Goal: Transaction & Acquisition: Purchase product/service

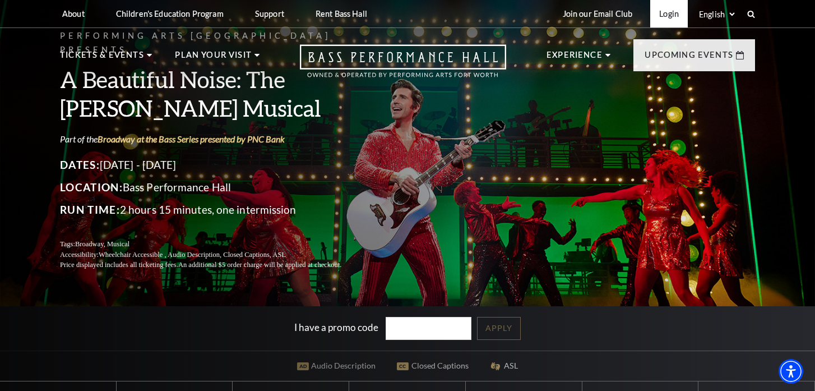
click at [667, 16] on link "Login" at bounding box center [669, 13] width 38 height 27
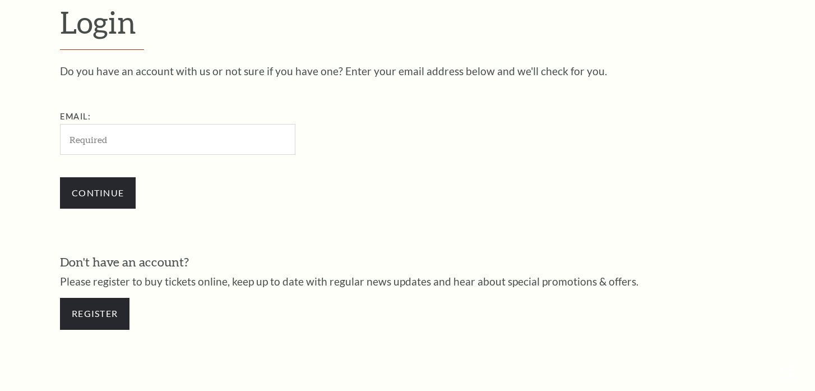
scroll to position [325, 0]
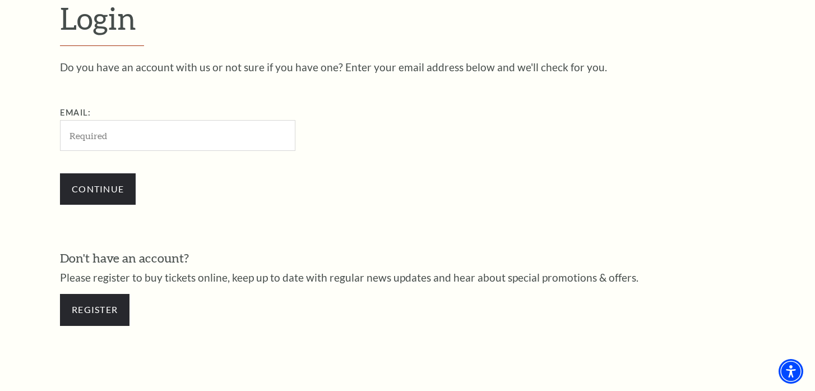
click at [174, 137] on input "Email:" at bounding box center [177, 135] width 235 height 31
type input "jaimemineart@gmail.com"
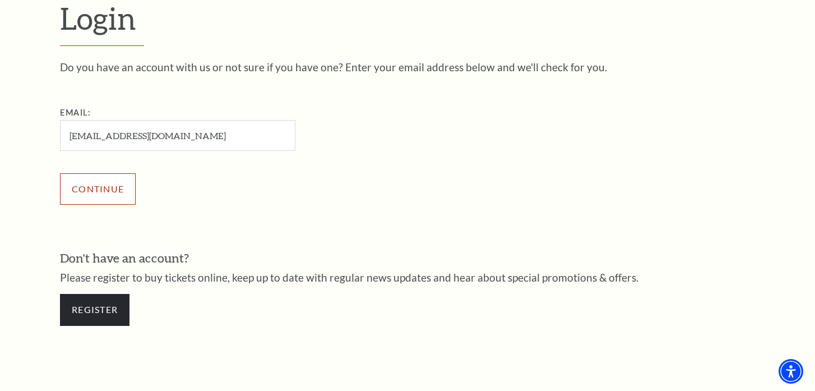
click at [104, 197] on input "Continue" at bounding box center [98, 188] width 76 height 31
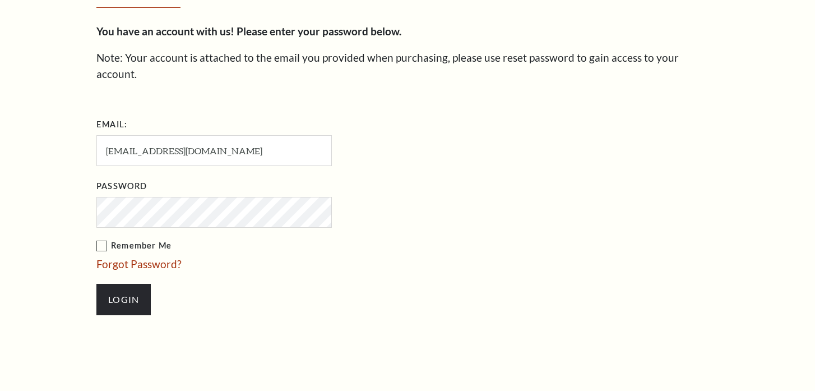
scroll to position [335, 0]
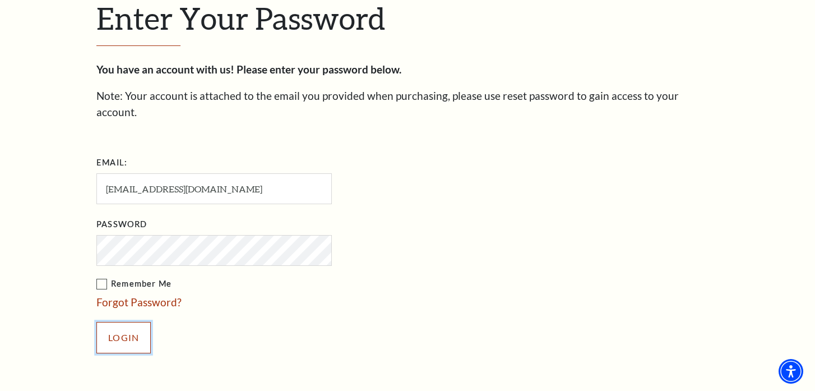
click at [129, 322] on input "Login" at bounding box center [123, 337] width 54 height 31
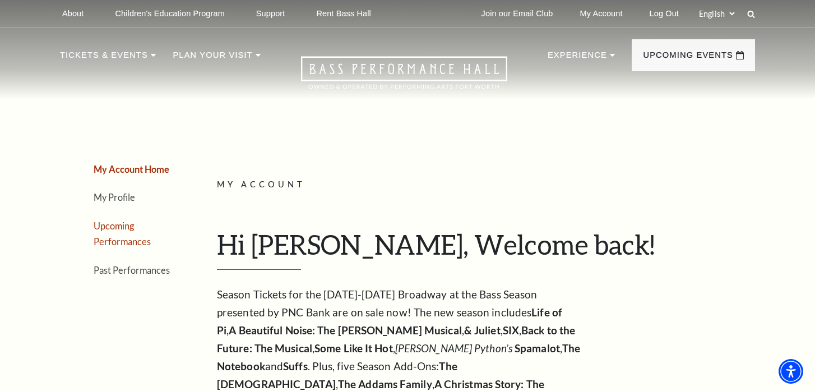
click at [120, 228] on link "Upcoming Performances" at bounding box center [122, 233] width 57 height 27
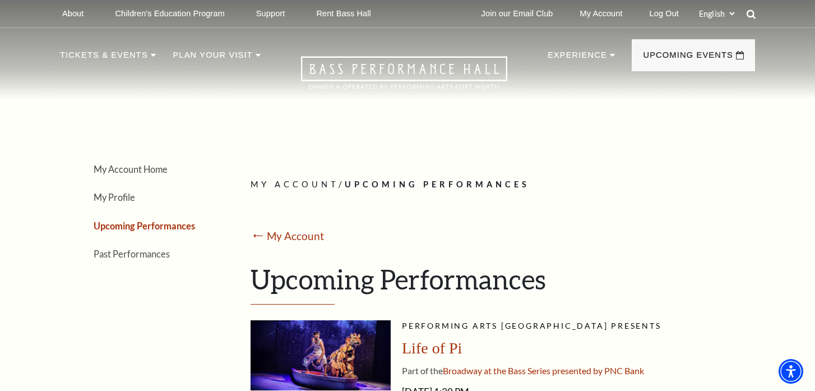
click at [754, 12] on icon at bounding box center [751, 14] width 10 height 10
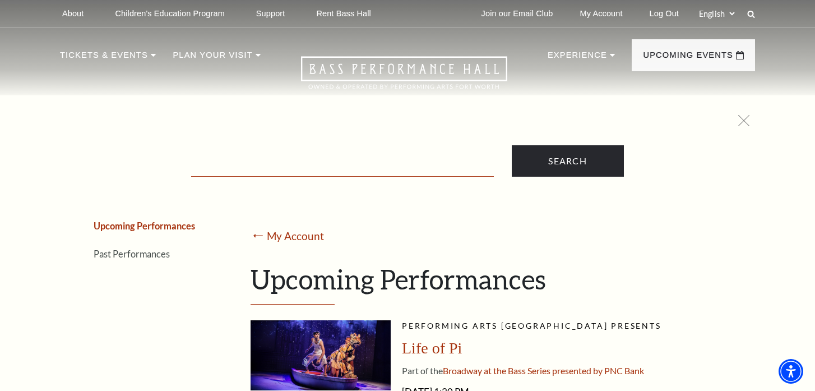
click at [363, 163] on input "Text field" at bounding box center [342, 165] width 303 height 23
type input "hamilton"
click at [512, 145] on input "Search" at bounding box center [568, 160] width 112 height 31
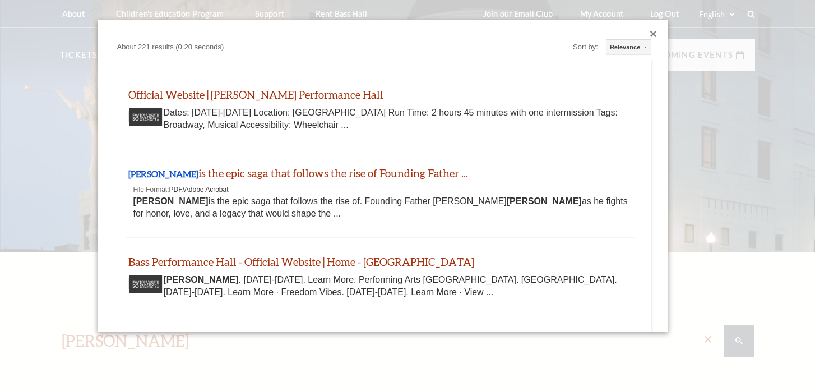
click at [576, 164] on div "[PERSON_NAME] is the epic saga that follows the rise of Founding Father ... [DO…" at bounding box center [381, 193] width 510 height 89
click at [285, 263] on link "Bass Performance Hall - Official Website | Home - [GEOGRAPHIC_DATA]" at bounding box center [301, 260] width 346 height 13
click at [654, 31] on div "Close dialog" at bounding box center [653, 34] width 7 height 7
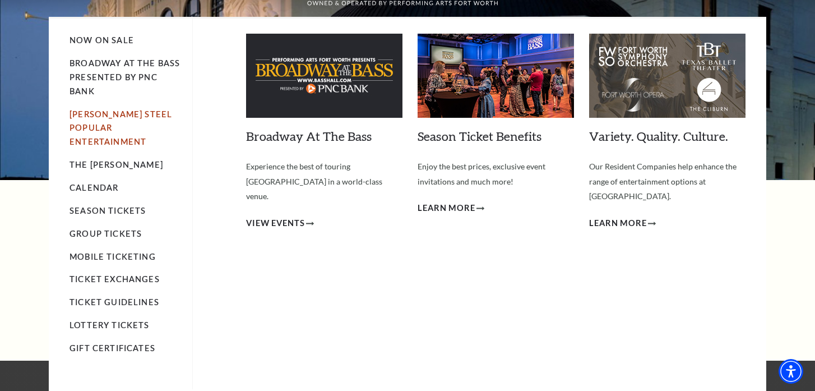
scroll to position [76, 0]
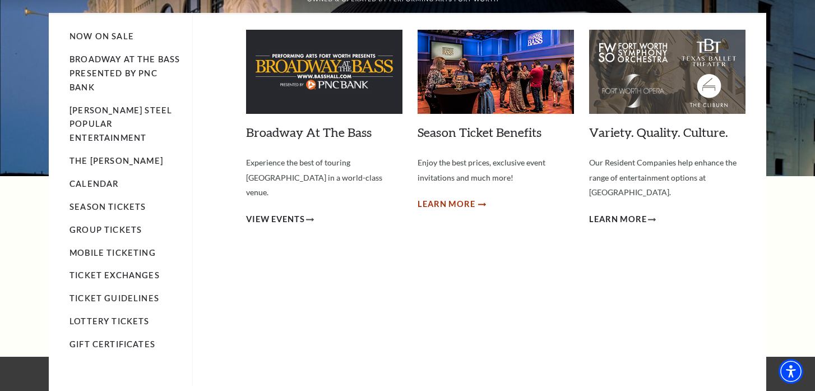
click at [449, 205] on span "Learn More" at bounding box center [447, 204] width 58 height 14
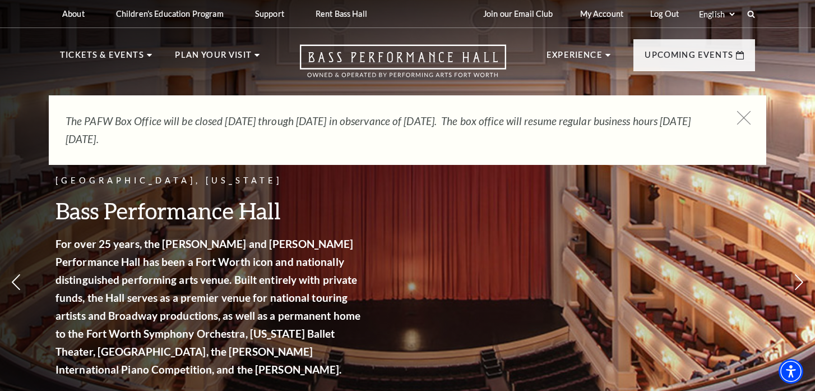
click at [742, 117] on icon at bounding box center [744, 118] width 14 height 14
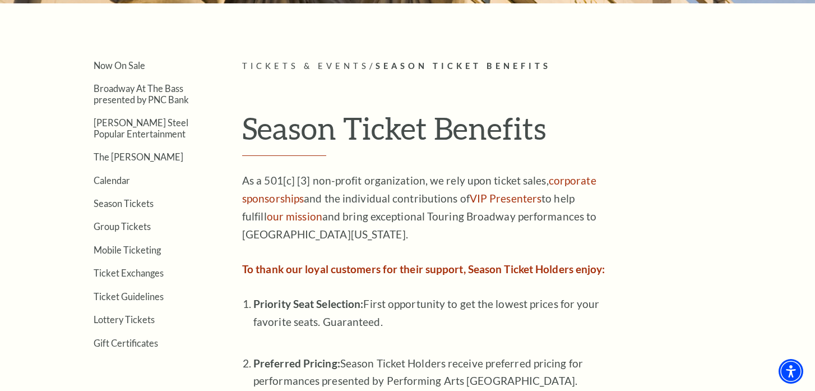
scroll to position [249, 0]
click at [135, 203] on link "Season Tickets" at bounding box center [124, 202] width 60 height 11
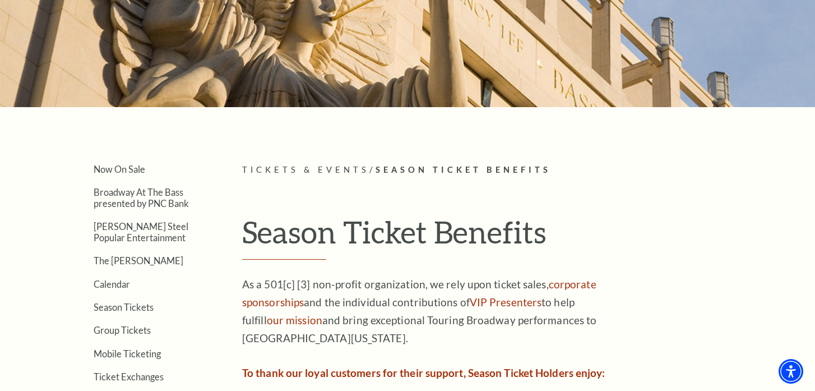
scroll to position [0, 0]
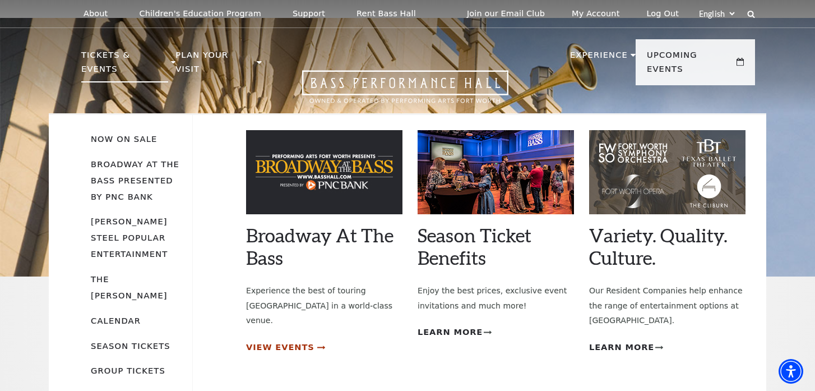
click at [289, 340] on span "View Events" at bounding box center [280, 347] width 68 height 14
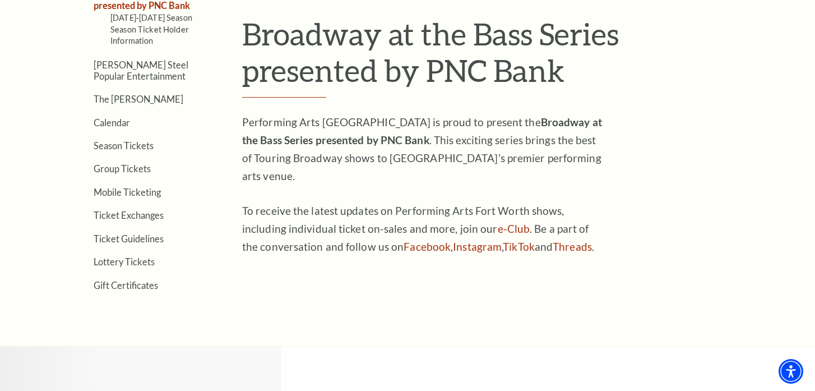
scroll to position [312, 0]
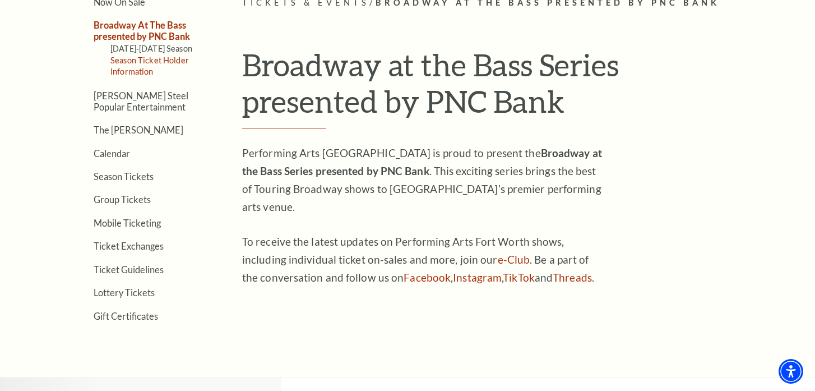
click at [127, 61] on link "Season Ticket Holder Information" at bounding box center [149, 65] width 78 height 21
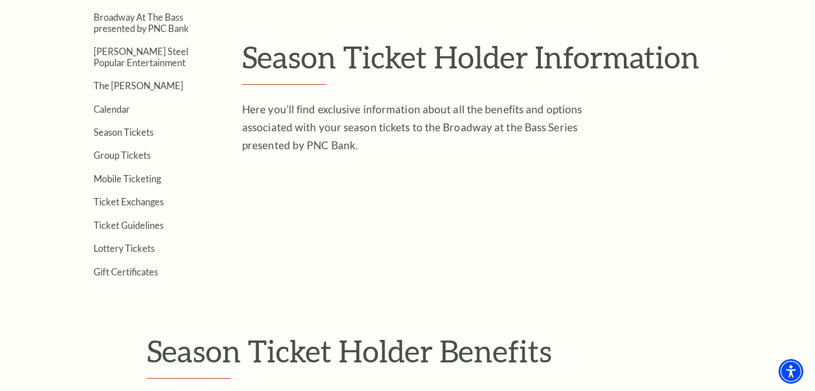
scroll to position [318, 0]
click at [119, 114] on link "Calendar" at bounding box center [112, 110] width 36 height 11
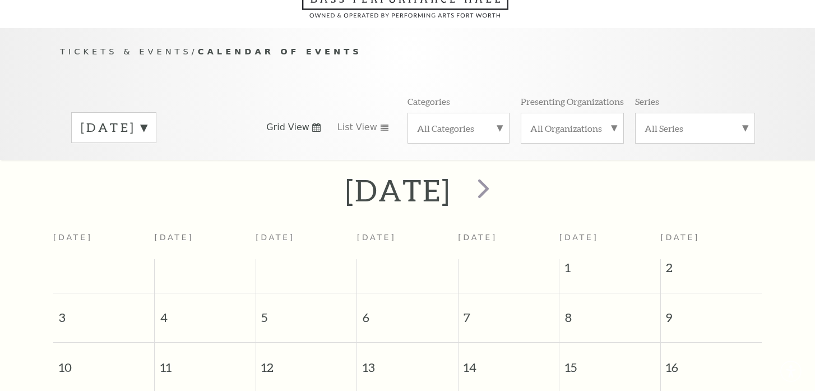
scroll to position [99, 0]
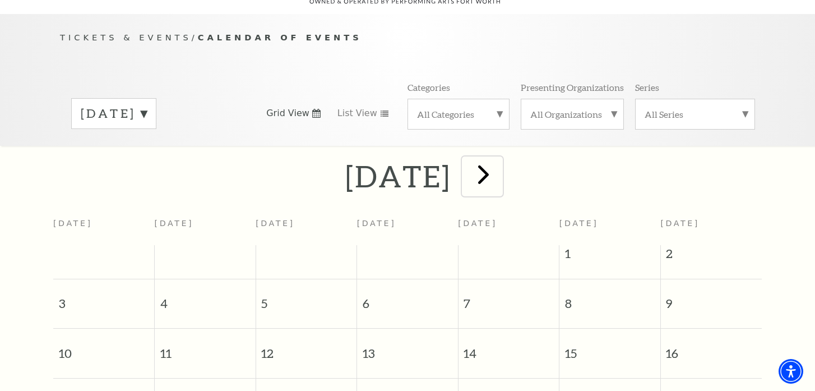
click at [499, 165] on span "next" at bounding box center [483, 174] width 32 height 32
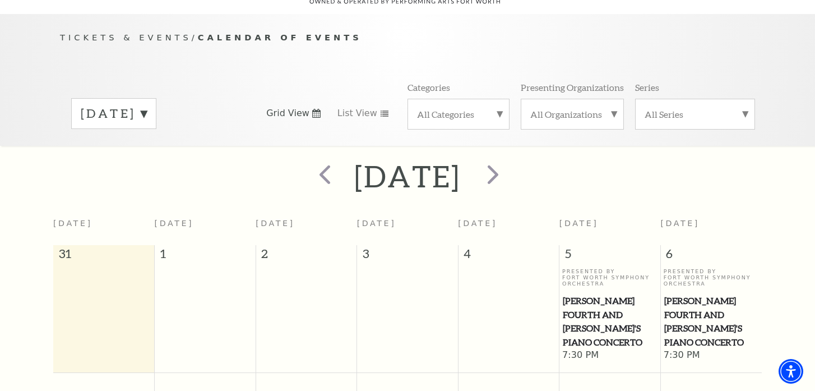
click at [147, 105] on label "September 2025" at bounding box center [114, 113] width 66 height 17
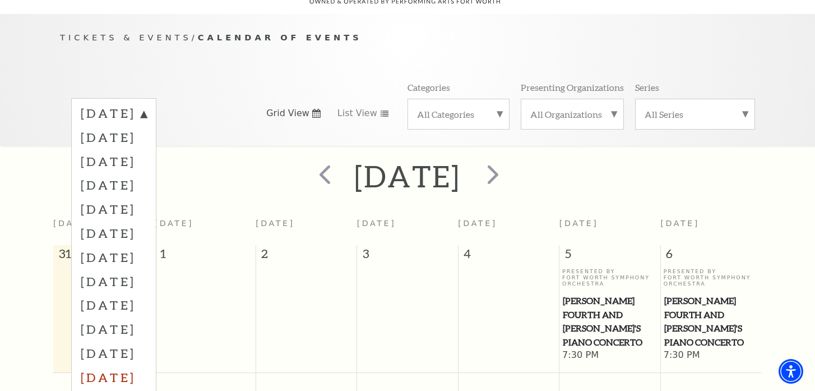
click at [131, 365] on label "July 2026" at bounding box center [114, 377] width 66 height 24
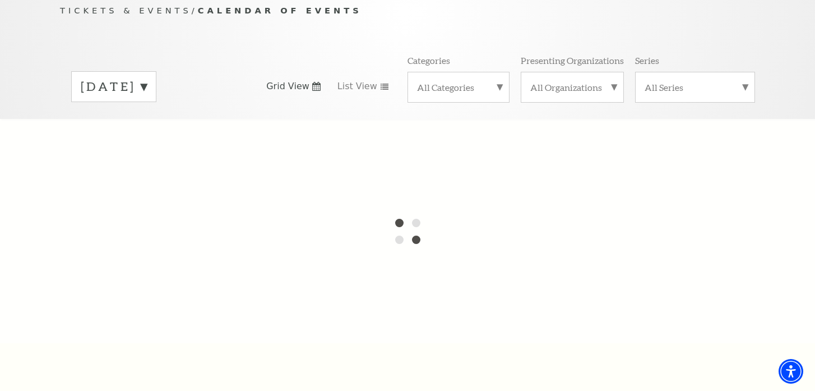
scroll to position [125, 0]
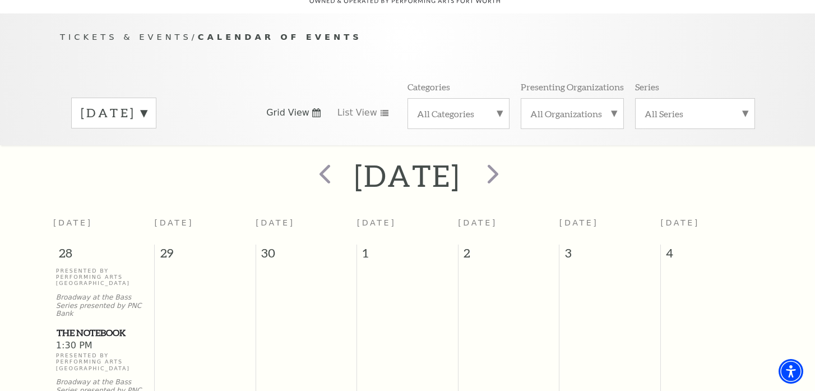
click at [582, 81] on div "Presenting Organizations All Organizations" at bounding box center [572, 105] width 103 height 48
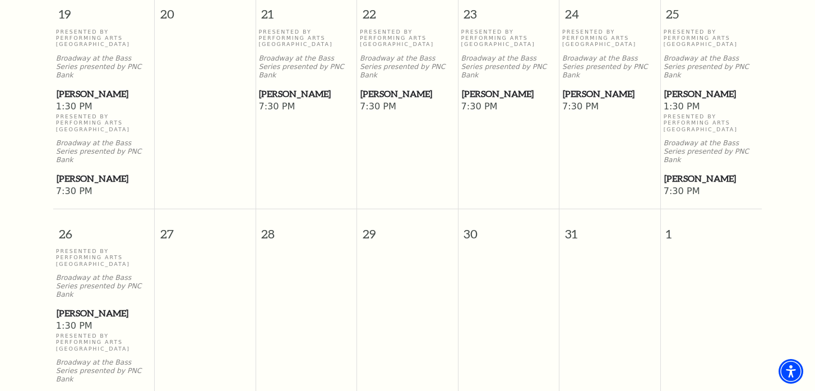
scroll to position [853, 0]
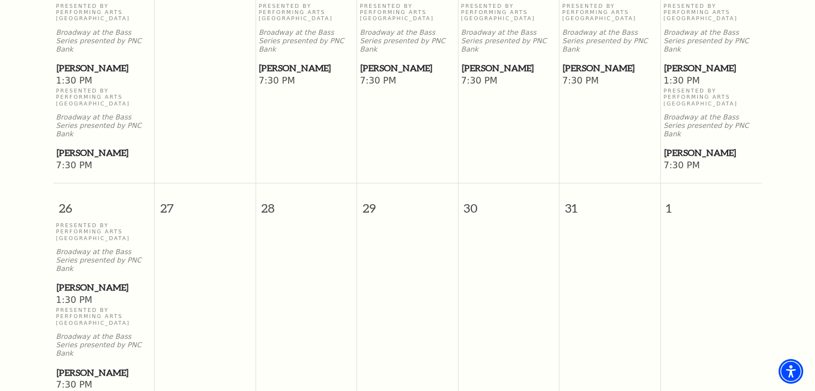
click at [78, 365] on span "[PERSON_NAME]" at bounding box center [104, 372] width 95 height 14
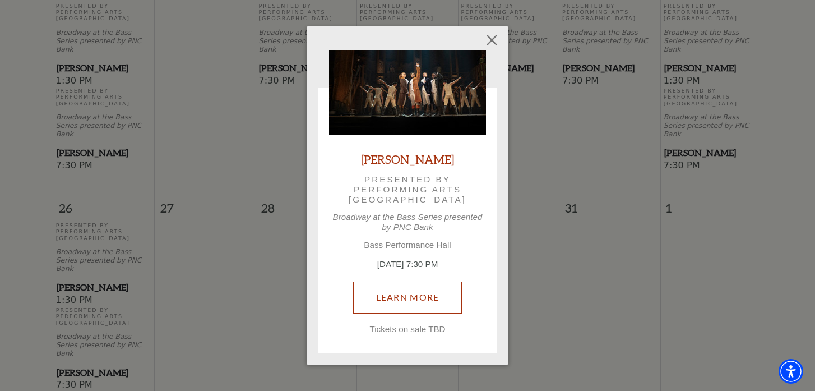
click at [416, 295] on link "Learn More" at bounding box center [407, 296] width 109 height 31
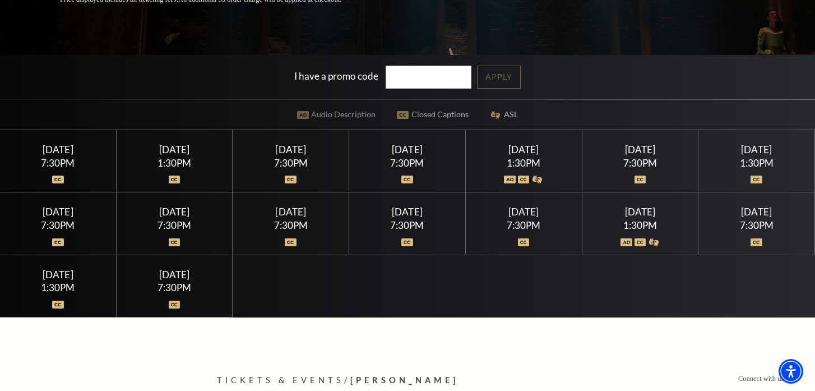
scroll to position [249, 0]
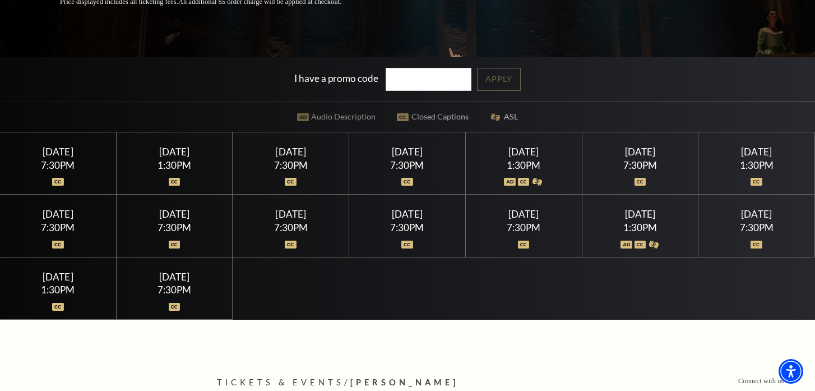
click at [175, 288] on div "7:30PM" at bounding box center [173, 290] width 89 height 10
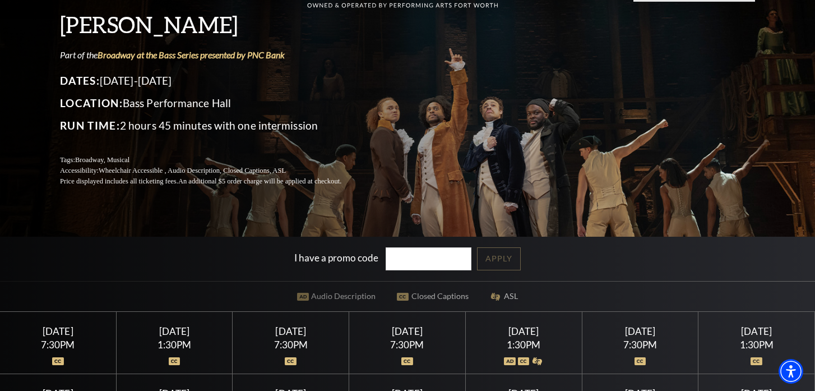
scroll to position [0, 0]
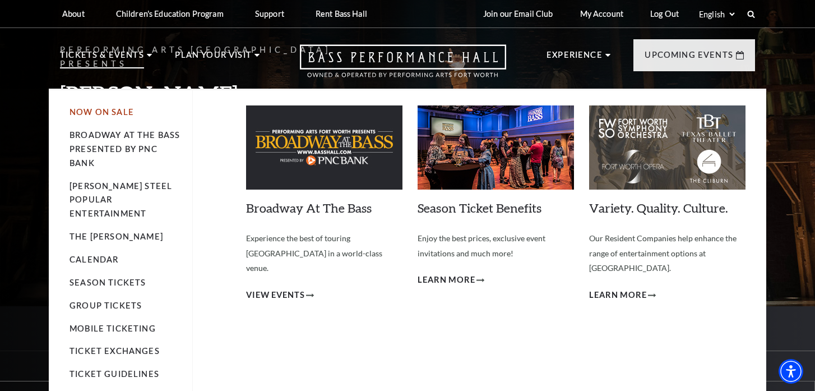
click at [119, 110] on link "Now On Sale" at bounding box center [102, 112] width 64 height 10
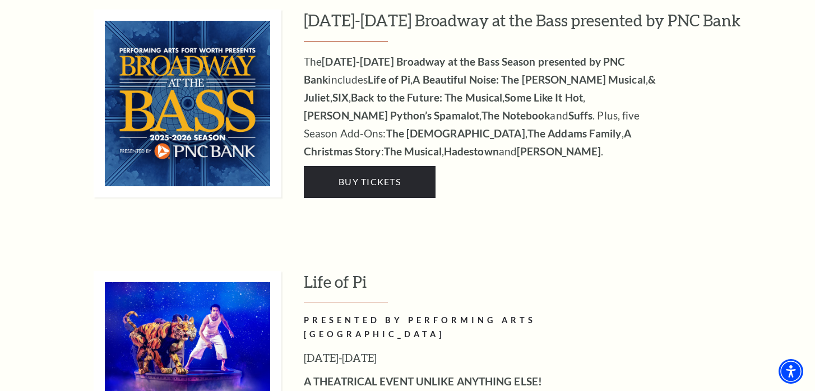
scroll to position [1083, 0]
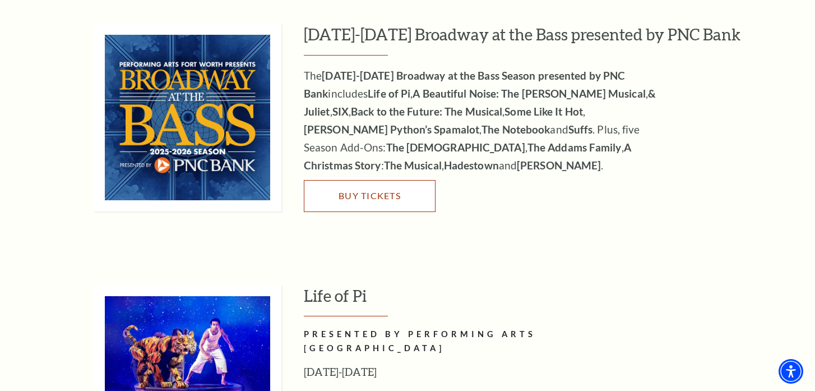
click at [380, 190] on span "Buy Tickets" at bounding box center [370, 195] width 62 height 11
